Goal: Transaction & Acquisition: Purchase product/service

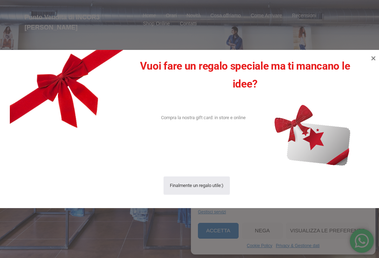
click at [375, 58] on icon at bounding box center [373, 58] width 8 height 8
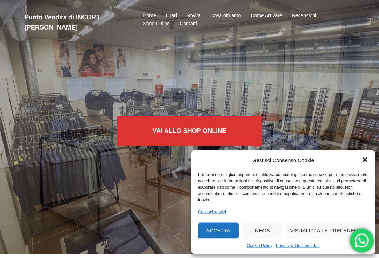
scroll to position [4, 0]
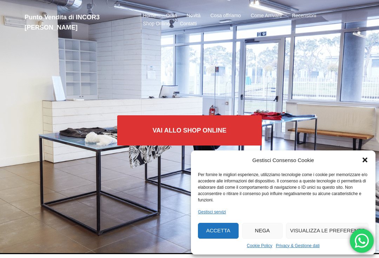
click at [366, 163] on icon "Chiudi la finestra di dialogo" at bounding box center [365, 159] width 7 height 7
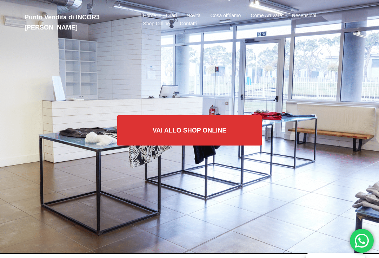
click at [244, 131] on link "Vai allo SHOP ONLINE" at bounding box center [189, 130] width 145 height 30
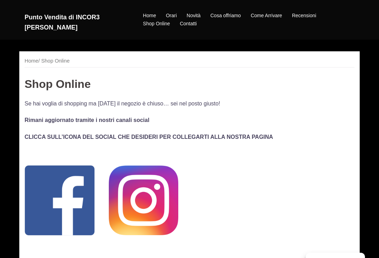
click at [116, 39] on link "Shop Online" at bounding box center [138, 33] width 63 height 11
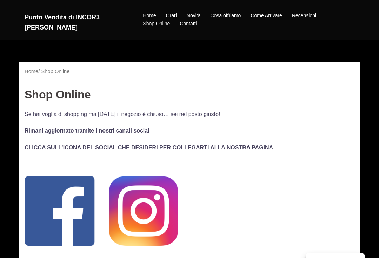
click at [54, 70] on nav "Home / Shop Online" at bounding box center [190, 72] width 330 height 11
click at [36, 18] on h2 "Punto Vendita di INCOR3 [PERSON_NAME]" at bounding box center [76, 22] width 103 height 20
click at [146, 12] on link "Home" at bounding box center [149, 16] width 13 height 8
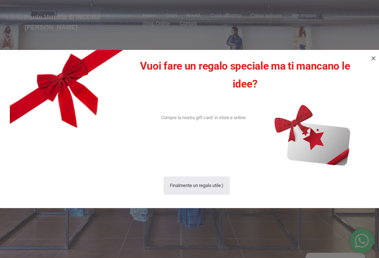
click at [370, 62] on icon at bounding box center [373, 58] width 8 height 8
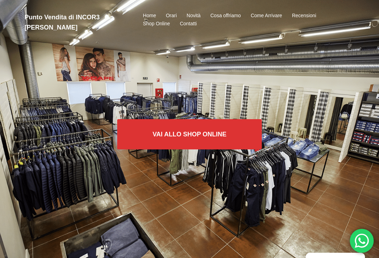
click at [144, 130] on link "Vai allo SHOP ONLINE" at bounding box center [189, 134] width 145 height 30
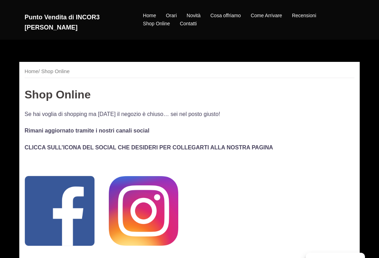
click at [46, 117] on p "Se hai voglia di shopping ma [DATE] il negozio è chiuso… sei nel posto giusto!" at bounding box center [190, 113] width 330 height 9
click at [66, 206] on img at bounding box center [60, 211] width 70 height 70
